Goal: Find specific page/section: Find specific page/section

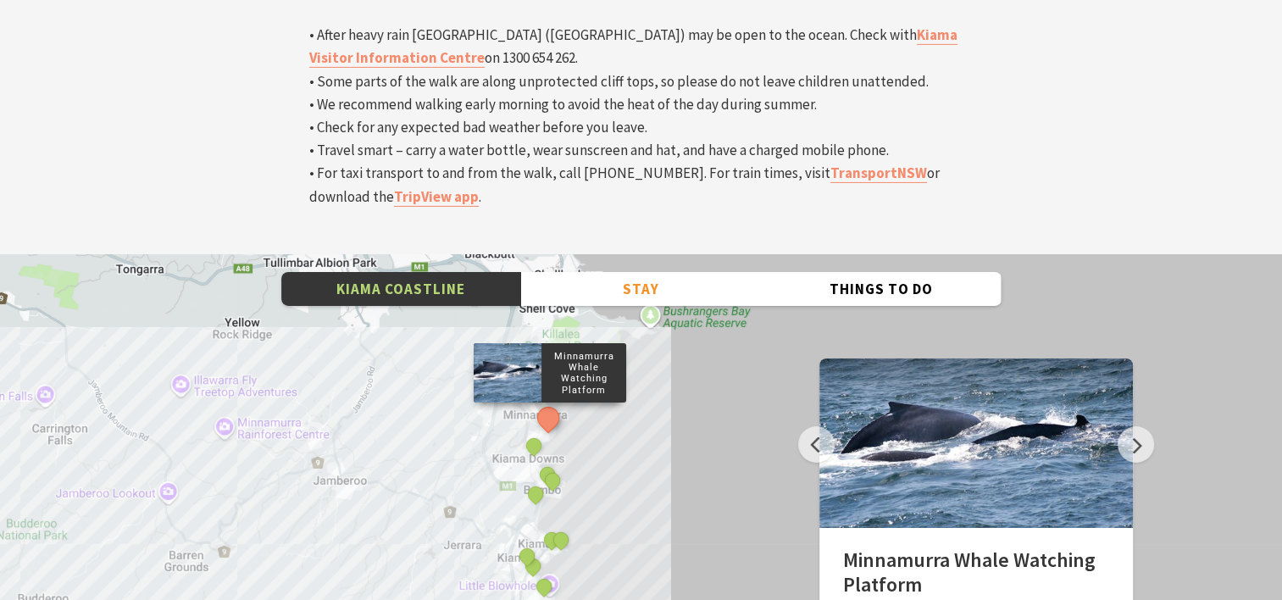
scroll to position [5761, 0]
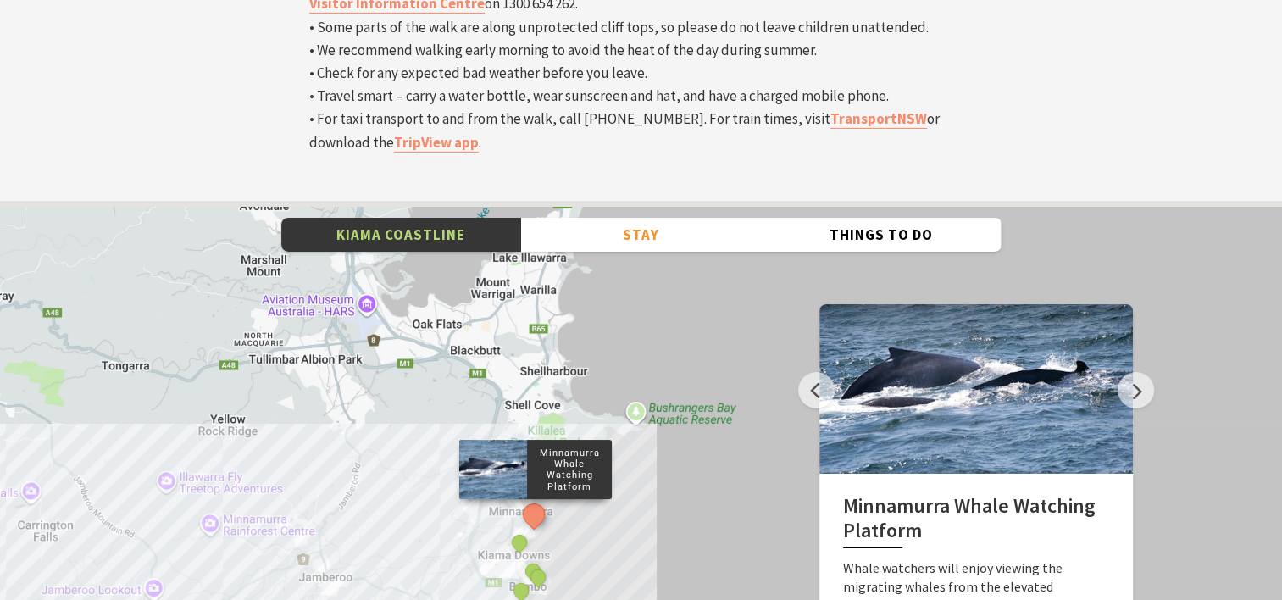
drag, startPoint x: 681, startPoint y: 190, endPoint x: 650, endPoint y: 447, distance: 258.6
click at [650, 447] on div "Minnamurra Whale Watching Platform Gerringong Whale Watching Platform Werri Lag…" at bounding box center [641, 506] width 1282 height 610
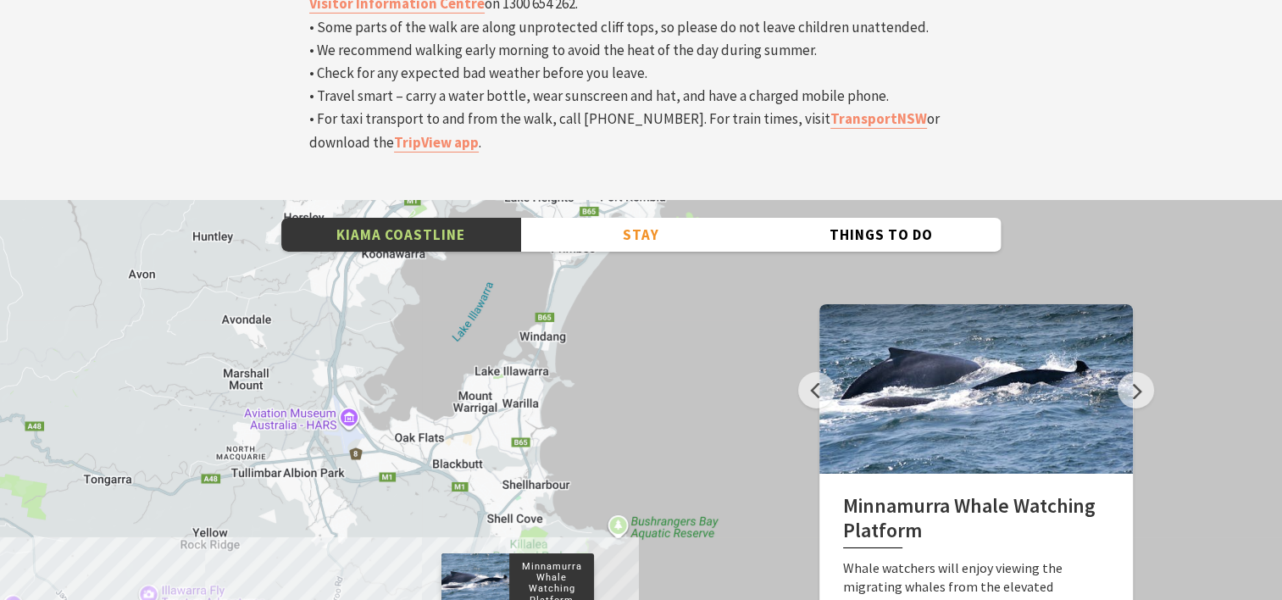
click at [613, 338] on div "Minnamurra Whale Watching Platform Gerringong Whale Watching Platform Werri Lag…" at bounding box center [641, 506] width 1282 height 610
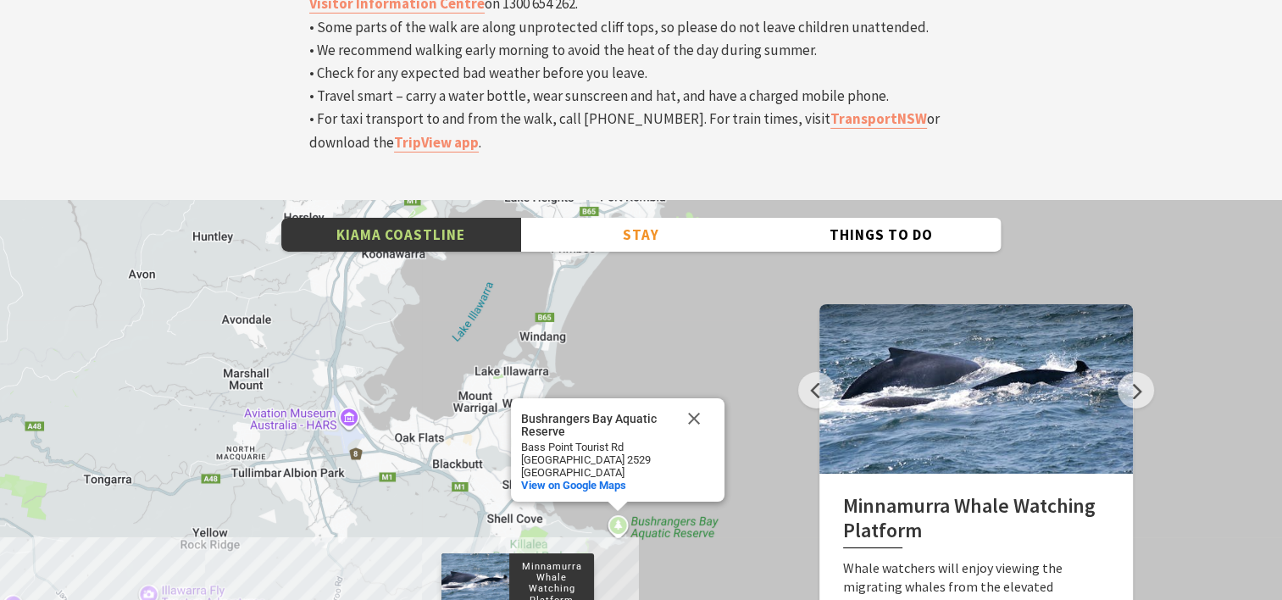
click at [621, 391] on div "Minnamurra Whale Watching Platform Gerringong Whale Watching Platform Werri Lag…" at bounding box center [641, 506] width 1282 height 610
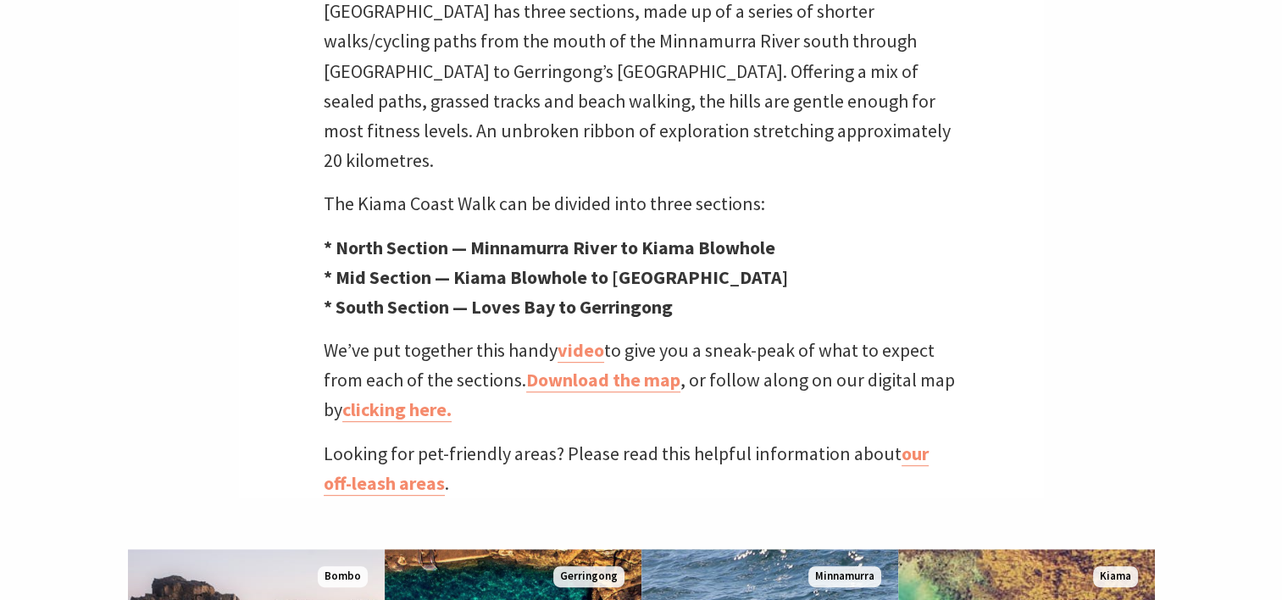
scroll to position [593, 0]
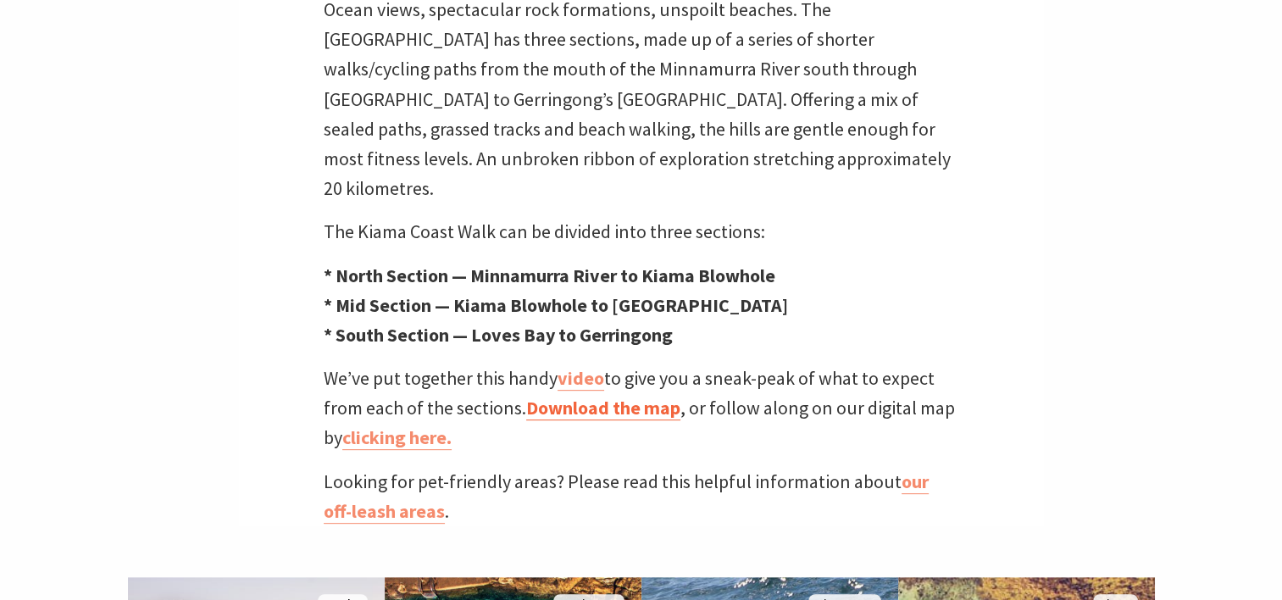
click at [594, 396] on link "Download the map" at bounding box center [603, 408] width 154 height 25
